Goal: Ask a question: Ask a question

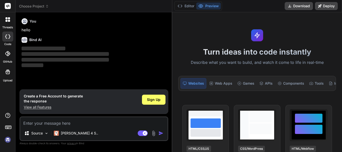
type textarea "x"
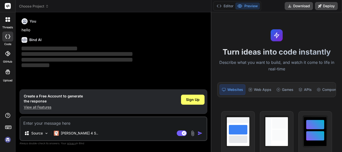
drag, startPoint x: 136, startPoint y: 51, endPoint x: 342, endPoint y: 53, distance: 205.6
click at [342, 53] on div "threads code GitHub Upload Choose Project Created with Pixso. Bind AI Web Searc…" at bounding box center [171, 76] width 342 height 152
click at [62, 124] on textarea at bounding box center [113, 121] width 186 height 9
type textarea "c"
type textarea "x"
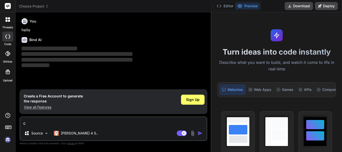
type textarea "ca"
type textarea "x"
type textarea "can"
type textarea "x"
type textarea "can"
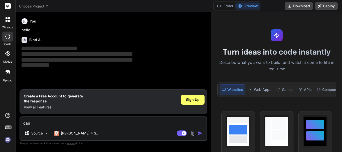
type textarea "x"
type textarea "can y"
type textarea "x"
type textarea "can yo"
type textarea "x"
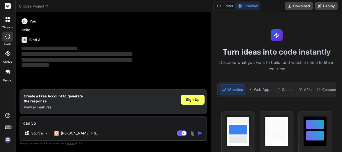
type textarea "can you"
type textarea "x"
type textarea "can you"
type textarea "x"
type textarea "can you g"
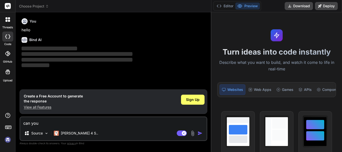
type textarea "x"
type textarea "can you gi"
type textarea "x"
type textarea "can you giv"
type textarea "x"
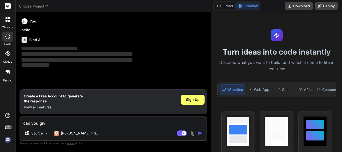
type textarea "can you giv e"
type textarea "x"
type textarea "can you giv"
type textarea "x"
type textarea "can you giv"
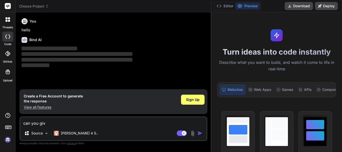
type textarea "x"
type textarea "can you give"
type textarea "x"
type textarea "can you give"
type textarea "x"
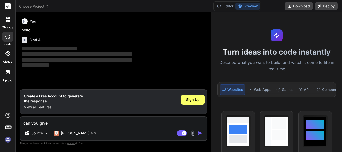
type textarea "can you give m"
type textarea "x"
type textarea "can you give mm"
type textarea "x"
type textarea "can you give mme"
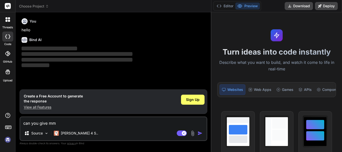
type textarea "x"
type textarea "can you give mm"
type textarea "x"
type textarea "can you give m"
type textarea "x"
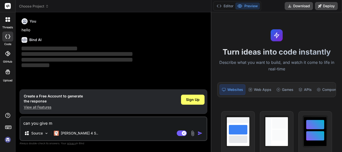
type textarea "can you give"
type textarea "x"
type textarea "can you give m"
type textarea "x"
type textarea "can you give me"
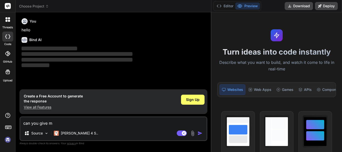
type textarea "x"
type textarea "can you give me"
type textarea "x"
type textarea "can you give me p"
type textarea "x"
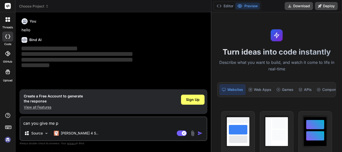
type textarea "can you give me pa"
type textarea "x"
type textarea "can you give me par"
type textarea "x"
type textarea "can you give me para"
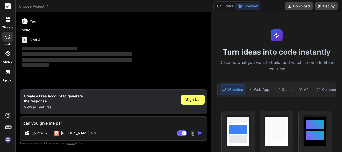
type textarea "x"
type textarea "can you give me param"
type textarea "x"
type textarea "can you give me paramt"
type textarea "x"
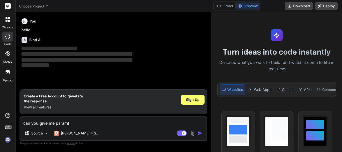
type textarea "can you give me paramte"
type textarea "x"
type textarea "can you give me paramter"
type textarea "x"
type textarea "can you give me paramter"
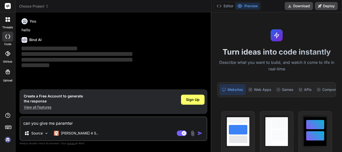
type textarea "x"
type textarea "can you give me paramter n"
type textarea "x"
type textarea "can you give me paramter na"
type textarea "x"
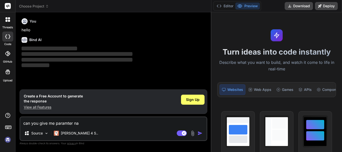
type textarea "can you give me paramter nav"
type textarea "x"
type textarea "can you give me paramter navi"
type textarea "x"
type textarea "can you give me paramter navig"
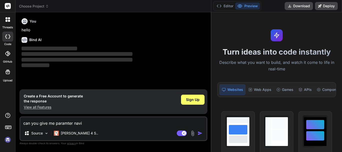
type textarea "x"
type textarea "can you give me paramter naviga"
type textarea "x"
type textarea "can you give me paramter navigat"
type textarea "x"
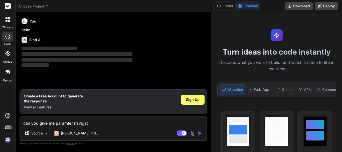
type textarea "can you give me paramter navigati"
type textarea "x"
type textarea "can you give me paramter navigatio"
type textarea "x"
type textarea "can you give me paramter navigation"
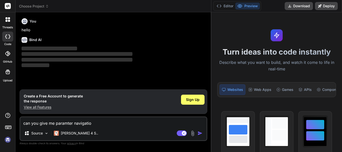
type textarea "x"
type textarea "can you give me paramter navigation"
type textarea "x"
type textarea "can you give me paramter navigation s"
type textarea "x"
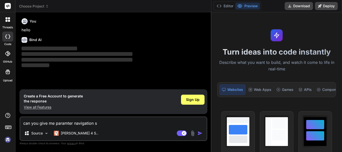
type textarea "can you give me paramter navigation sr"
type textarea "x"
type textarea "can you give me paramter navigation srv"
type textarea "x"
type textarea "can you give me paramter navigation srvi"
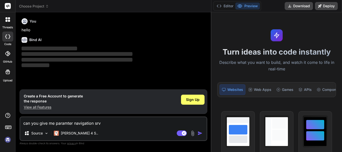
type textarea "x"
type textarea "can you give me paramter navigation srvic"
type textarea "x"
type textarea "can you give me paramter navigation srvice"
type textarea "x"
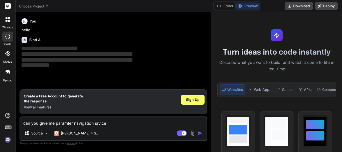
type textarea "can you give me paramter navigation srvice"
type textarea "x"
type textarea "can you give me paramter navigation srvice"
type textarea "x"
type textarea "can you give me paramter navigation srvic"
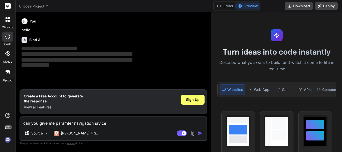
type textarea "x"
type textarea "can you give me paramter navigation srvi"
type textarea "x"
type textarea "can you give me paramter navigation srv"
type textarea "x"
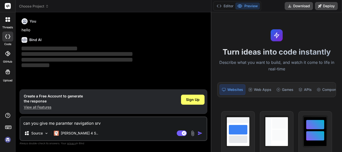
type textarea "can you give me paramter navigation sr"
type textarea "x"
type textarea "can you give me paramter navigation s"
type textarea "x"
type textarea "can you give me paramter navigation se"
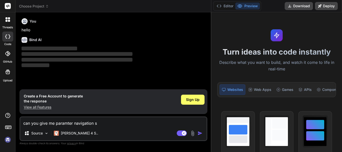
type textarea "x"
type textarea "can you give me paramter navigation ser"
type textarea "x"
type textarea "can you give me paramter navigation serv"
type textarea "x"
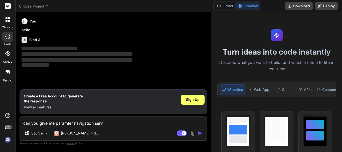
type textarea "can you give me paramter navigation servi"
type textarea "x"
type textarea "can you give me paramter navigation servic"
type textarea "x"
type textarea "can you give me paramter navigation service"
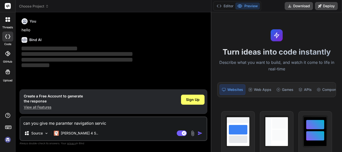
type textarea "x"
type textarea "can you give me paramter navigation service"
type textarea "x"
type textarea "can you give me paramter navigation service f"
type textarea "x"
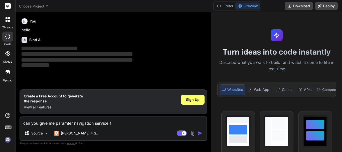
type textarea "can you give me paramter navigation service fo"
type textarea "x"
type textarea "can you give me paramter navigation service for"
type textarea "x"
type textarea "can you give me paramter navigation service for"
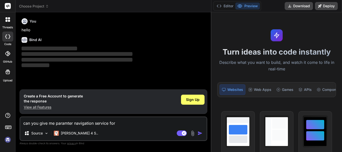
type textarea "x"
type textarea "can you give me paramter navigation service for ."
type textarea "x"
type textarea "can you give me paramter navigation service for .n"
type textarea "x"
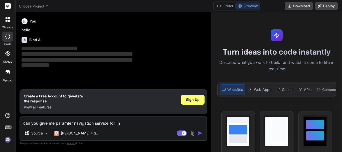
type textarea "can you give me paramter navigation service for .ne"
type textarea "x"
type textarea "can you give me paramter navigation service for .net"
type textarea "x"
type textarea "can you give me paramter navigation service for .net"
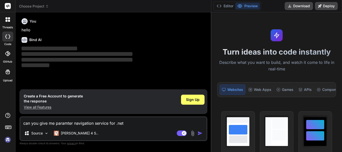
type textarea "x"
type textarea "can you give me paramter navigation service for .net m"
type textarea "x"
type textarea "can you give me paramter navigation service for .net ma"
type textarea "x"
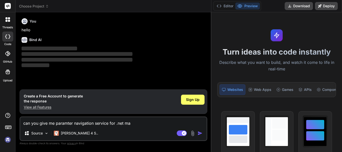
type textarea "can you give me paramter navigation service for .net mau"
type textarea "x"
type textarea "can you give me paramter navigation service for .net maui"
type textarea "x"
type textarea "can you give me paramter navigation service for .net maui"
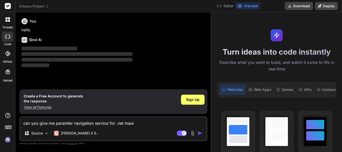
type textarea "x"
type textarea "can you give me paramter navigation service for .net maui"
type textarea "x"
paste textarea "public interface INavigationService { public Task NavigateToPageAsync<TPage>() …"
type textarea "can you give me paramter navigation service for .net maui public interface INav…"
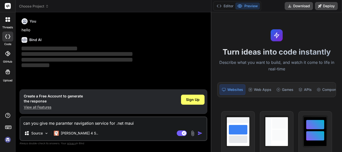
type textarea "x"
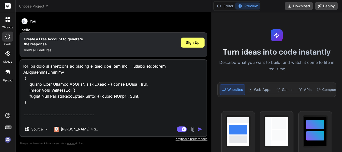
click at [136, 64] on textarea at bounding box center [113, 91] width 186 height 62
type textarea "can you give me paramter navigation service for .net maui public interface INav…"
click at [200, 127] on img "button" at bounding box center [200, 129] width 5 height 5
click at [200, 130] on img "button" at bounding box center [200, 129] width 5 height 5
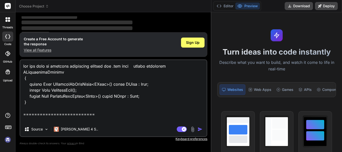
scroll to position [36, 0]
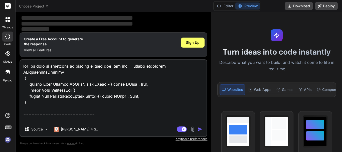
click at [198, 128] on img "button" at bounding box center [200, 129] width 5 height 5
click at [228, 7] on button "Editor" at bounding box center [225, 6] width 21 height 7
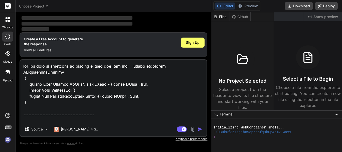
click at [210, 26] on div "Bind AI Web Search Created with Pixso. Code Generator You hello Bind AI ‌ ‌ ‌ ‌…" at bounding box center [114, 81] width 196 height 139
drag, startPoint x: 211, startPoint y: 27, endPoint x: 298, endPoint y: 27, distance: 87.1
click at [298, 27] on div "threads code GitHub Upload Choose Project Created with Pixso. Bind AI Web Searc…" at bounding box center [171, 76] width 342 height 152
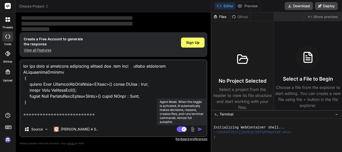
click at [187, 130] on rect at bounding box center [182, 129] width 10 height 6
type textarea "x"
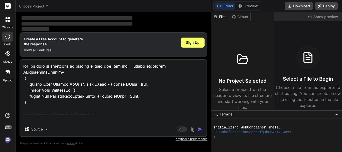
click at [198, 129] on img "button" at bounding box center [200, 129] width 5 height 5
click at [202, 127] on img "button" at bounding box center [200, 129] width 5 height 5
click at [146, 121] on textarea at bounding box center [113, 91] width 186 height 62
